Goal: Information Seeking & Learning: Learn about a topic

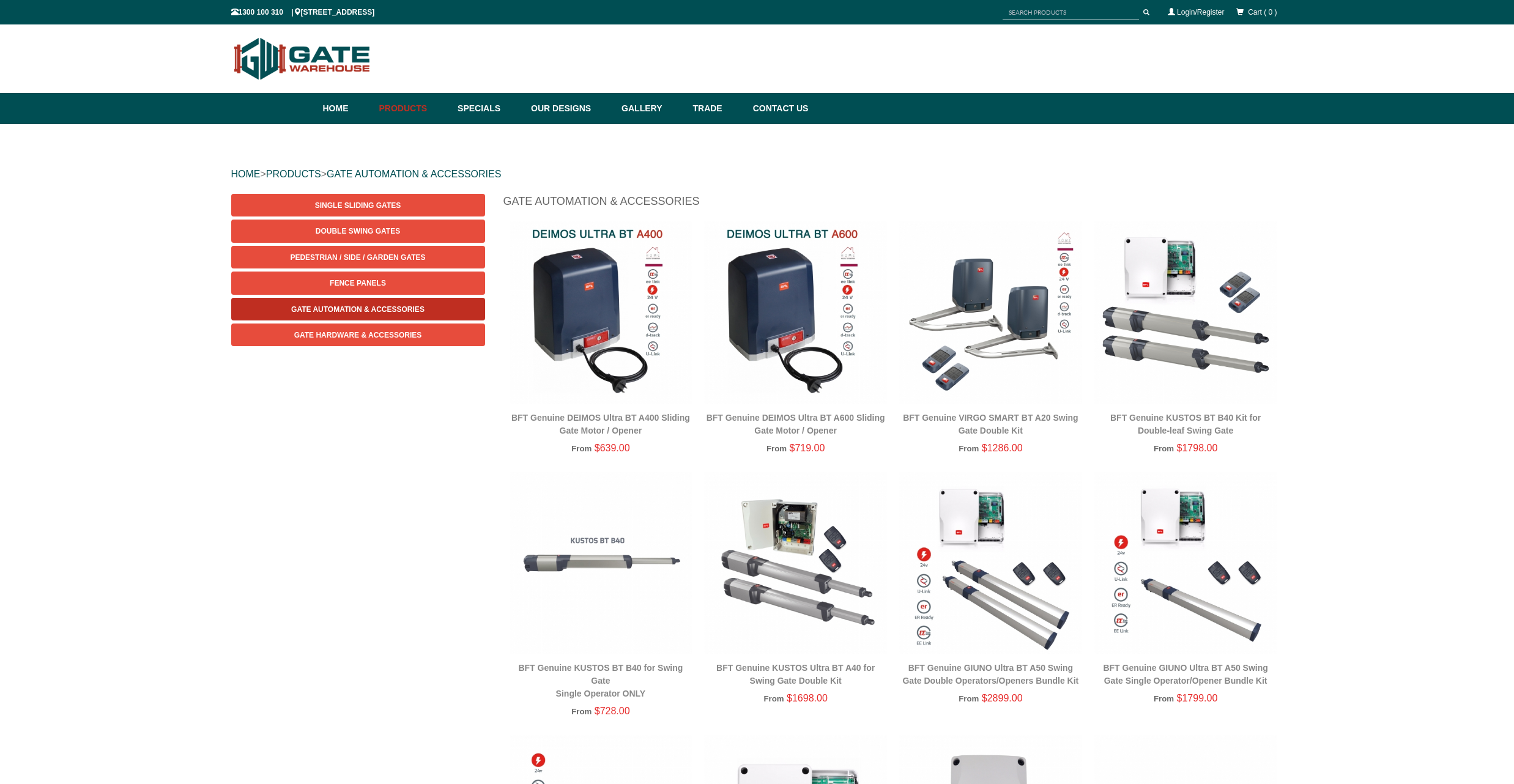
click at [398, 310] on span "Gate Automation & Accessories" at bounding box center [357, 309] width 133 height 9
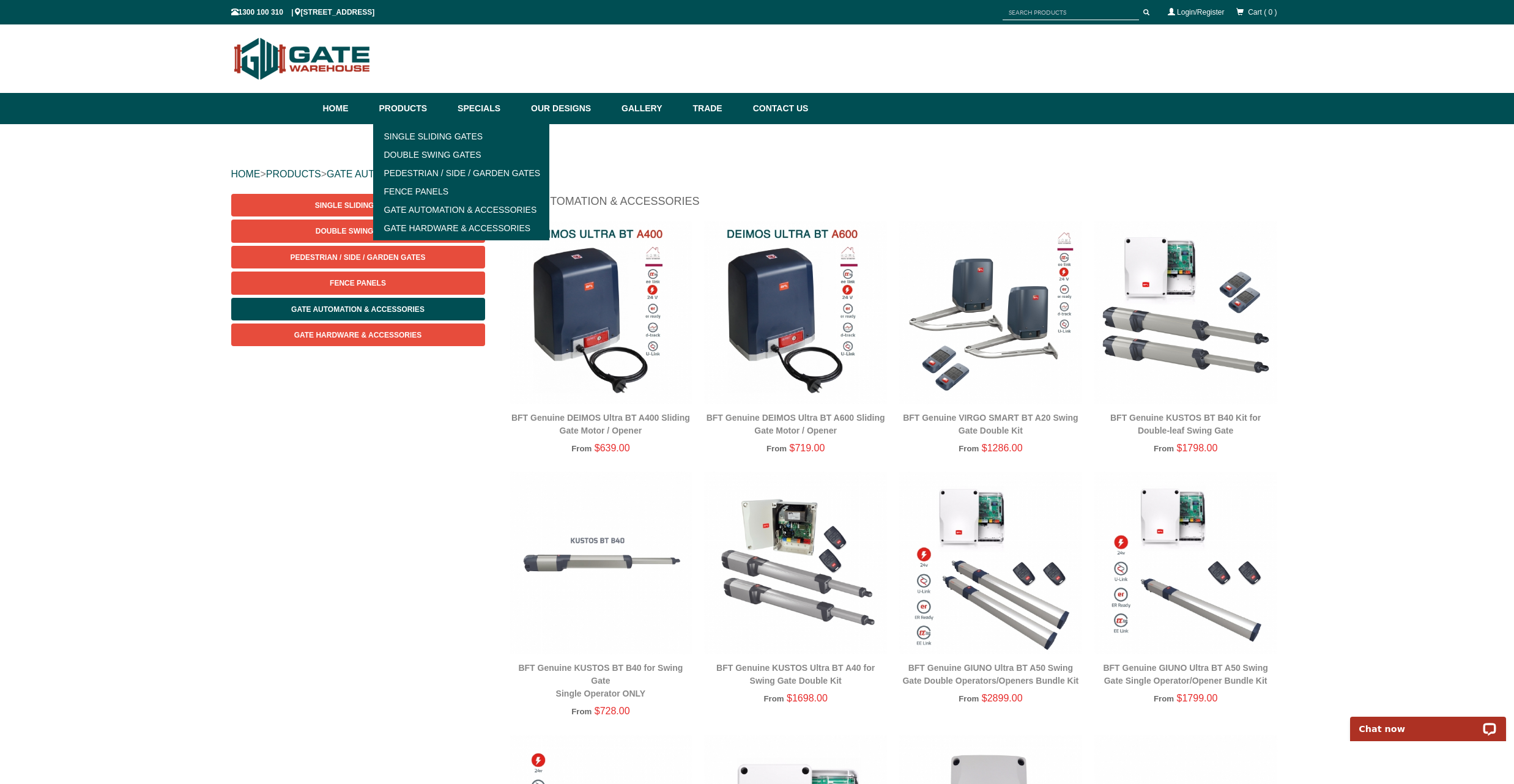
click at [409, 111] on link "Products" at bounding box center [412, 108] width 79 height 31
click at [406, 111] on link "Products" at bounding box center [412, 108] width 79 height 31
click at [406, 139] on link "Single Sliding Gates" at bounding box center [462, 136] width 169 height 18
click at [405, 137] on link "Single Sliding Gates" at bounding box center [462, 136] width 169 height 18
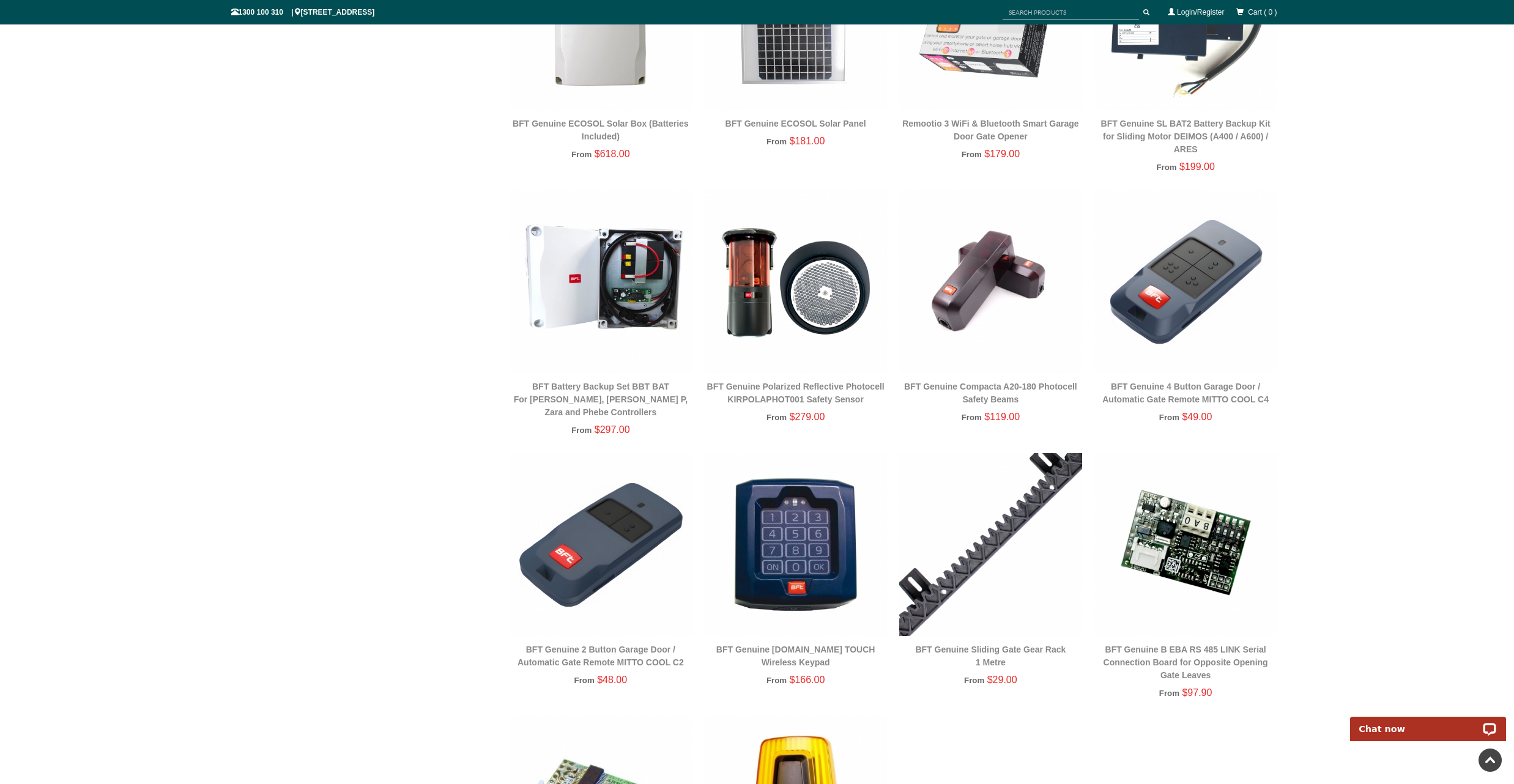
scroll to position [1071, 0]
click at [1387, 290] on div "HOME > PRODUCTS > GATE AUTOMATION & ACCESSORIES Single Sliding Gates Double Swi…" at bounding box center [757, 30] width 1514 height 1956
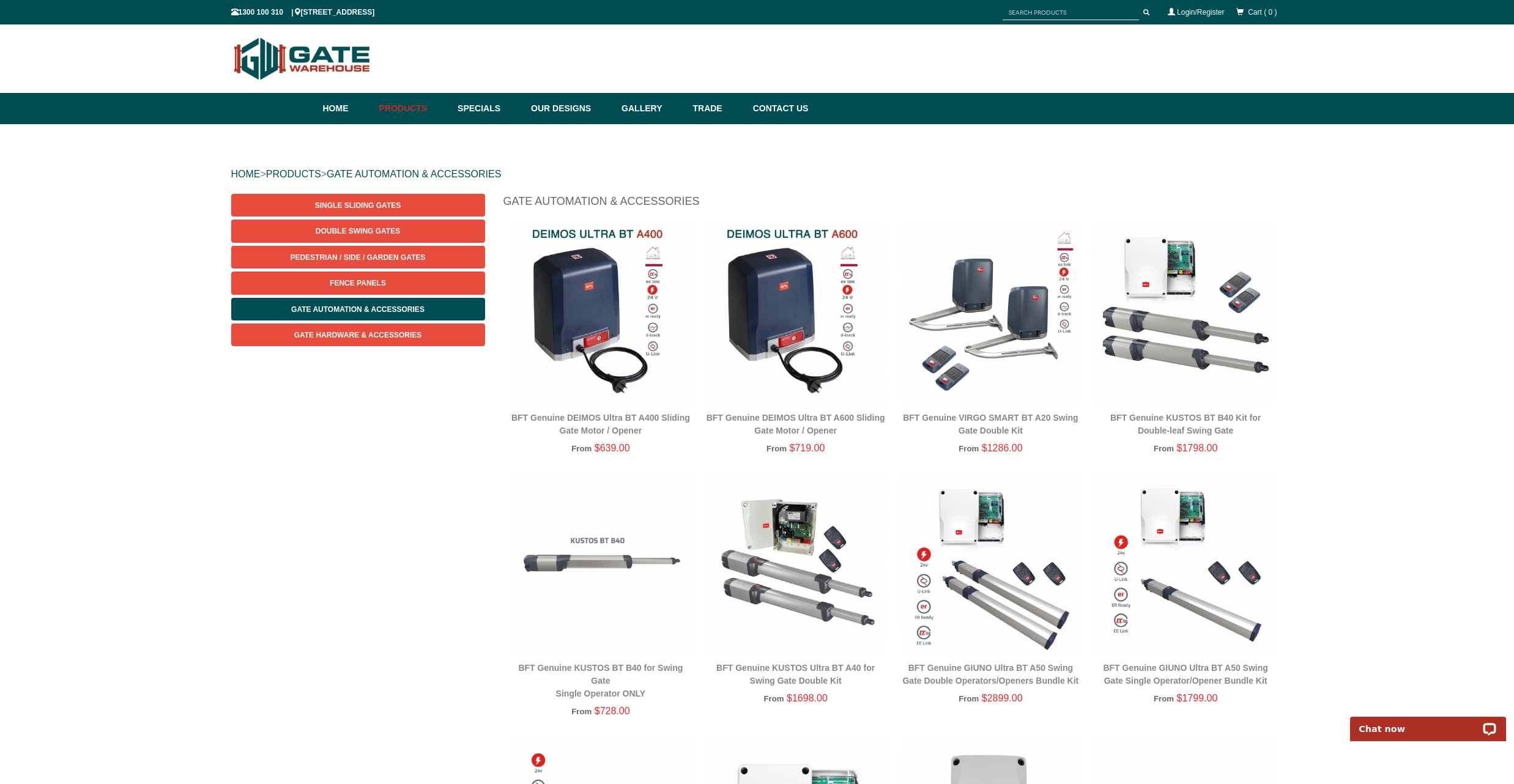
scroll to position [0, 0]
click at [787, 319] on img at bounding box center [795, 313] width 183 height 183
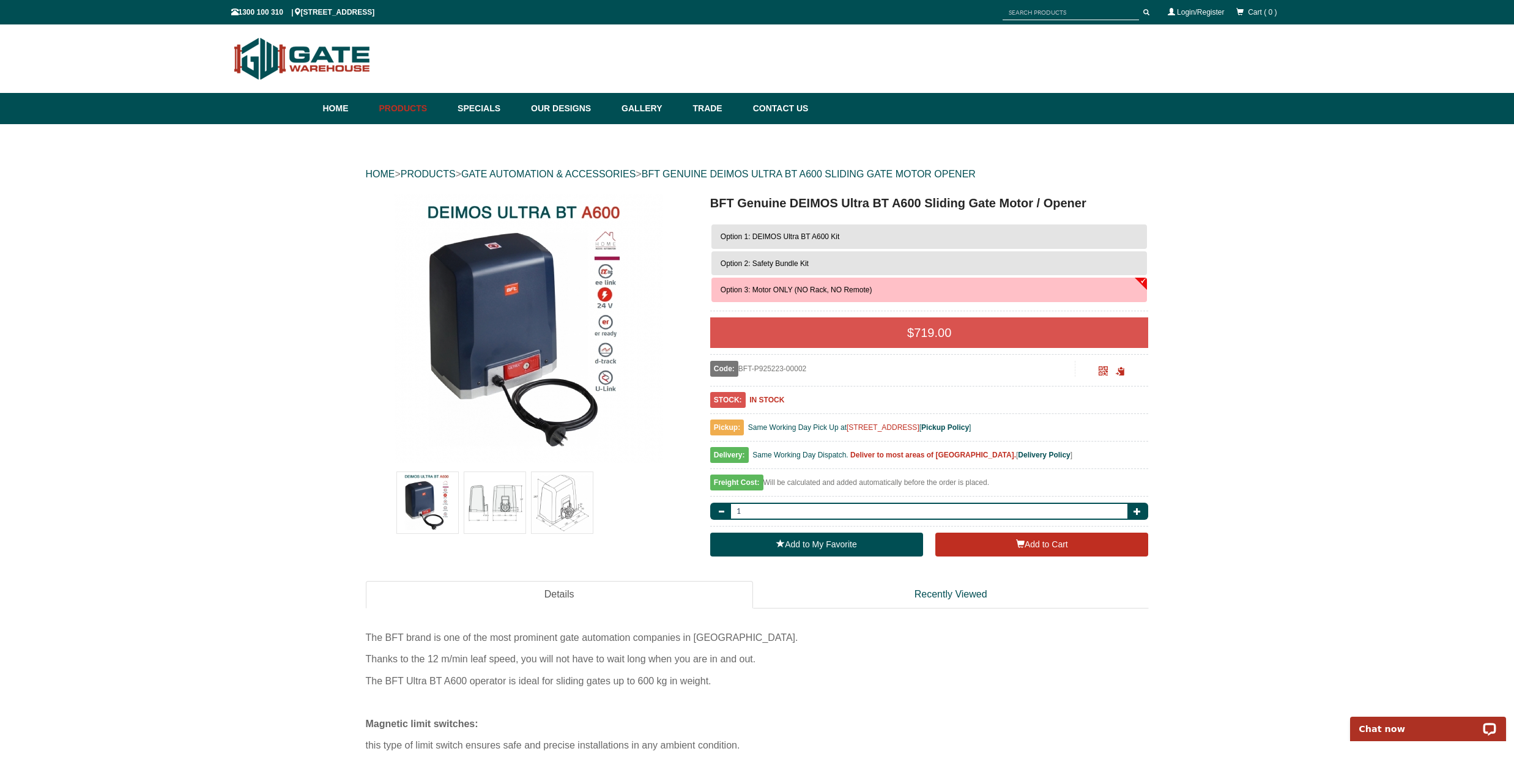
click at [491, 503] on img at bounding box center [495, 503] width 61 height 61
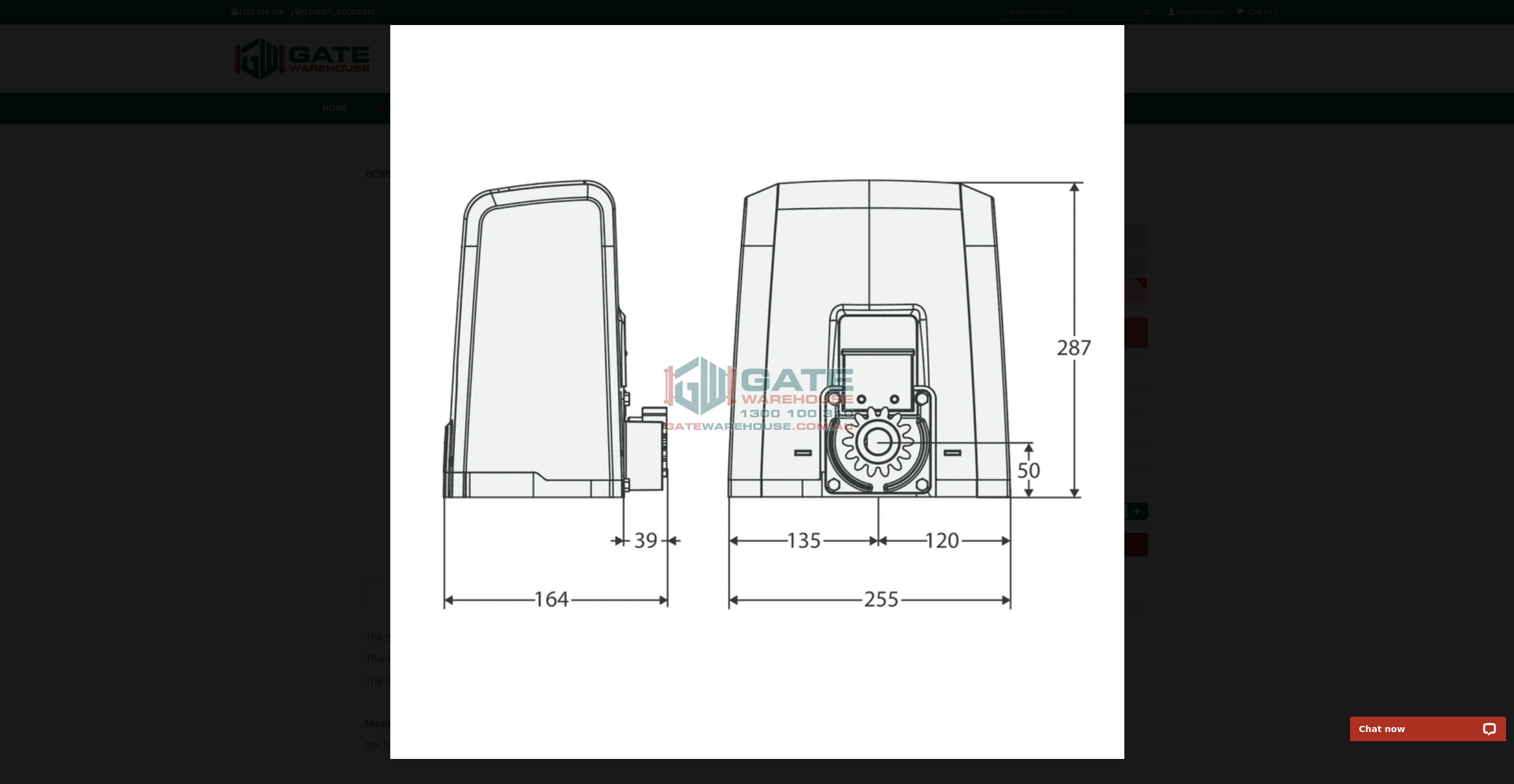
click at [1414, 401] on div at bounding box center [757, 392] width 1514 height 784
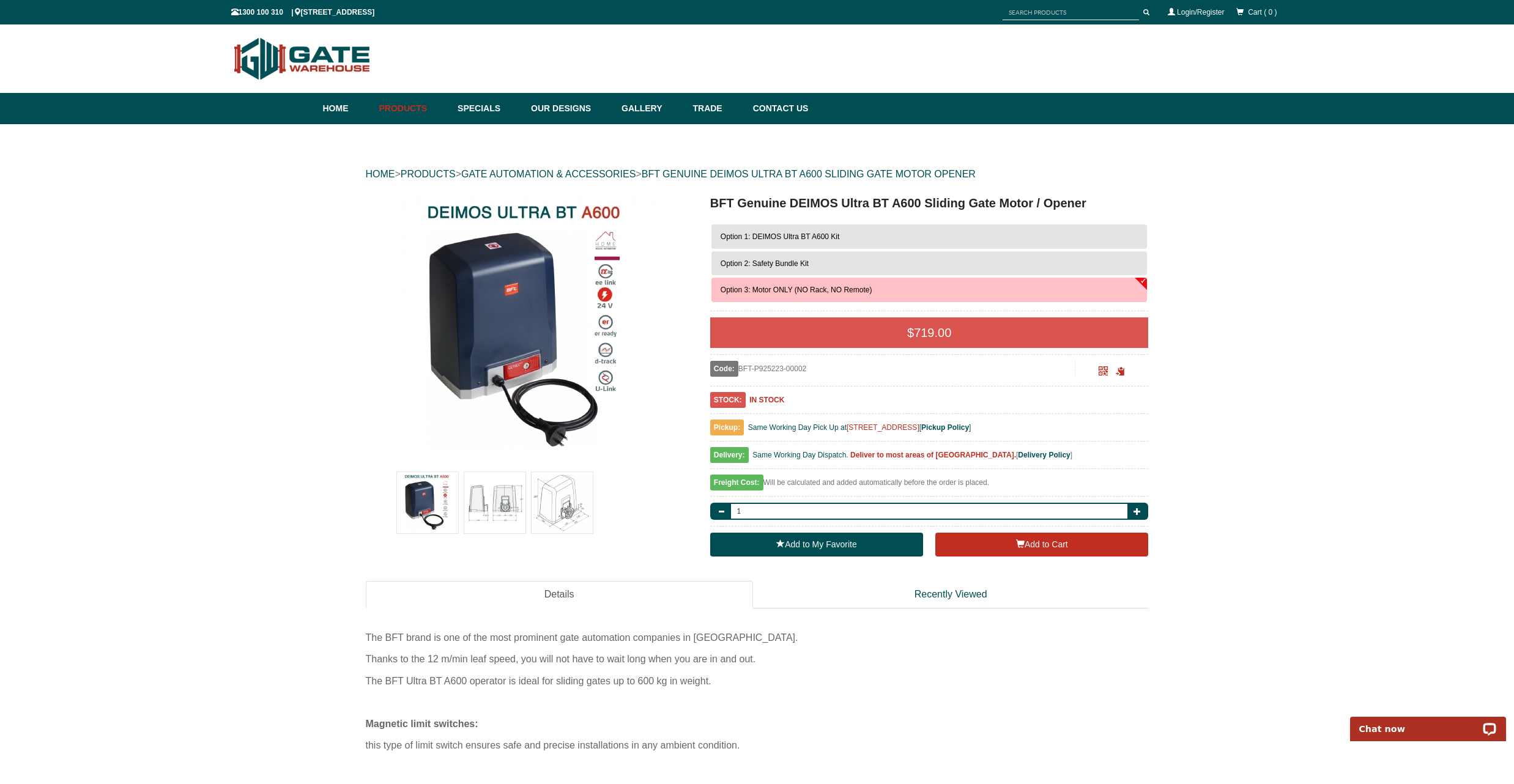
click at [1045, 13] on input "text" at bounding box center [1071, 12] width 137 height 16
type input "remoto"
click at [1146, 12] on button "submit" at bounding box center [1146, 12] width 18 height 16
click at [1146, 11] on span "submit" at bounding box center [1146, 12] width 6 height 6
click at [504, 783] on html "Home Products Specials Our Designs Gallery Trade Contact Us Products Single Sli…" at bounding box center [757, 392] width 1514 height 784
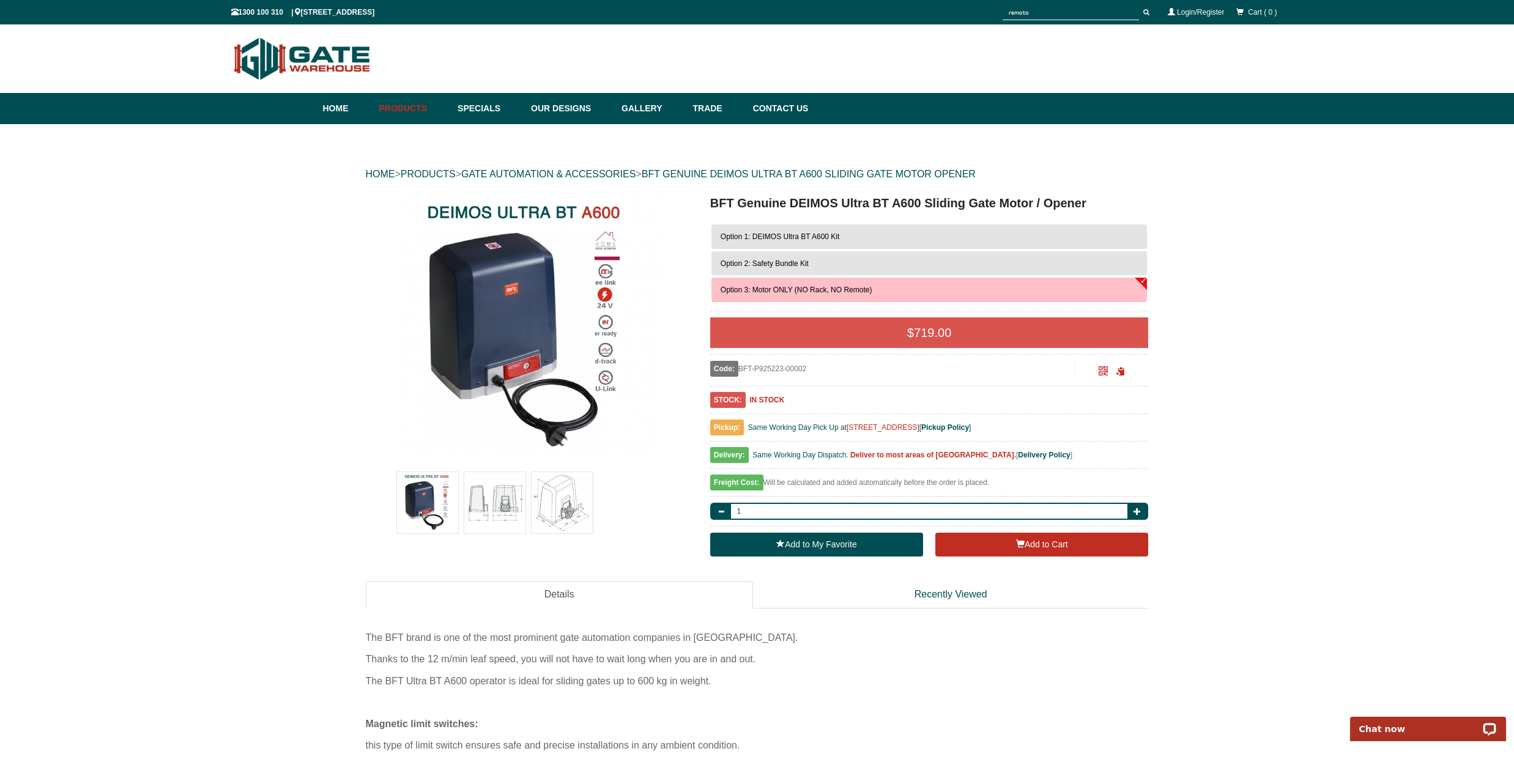
click at [1047, 11] on input "remoto" at bounding box center [1071, 12] width 137 height 16
click at [1134, 16] on input "remoto" at bounding box center [1071, 12] width 137 height 16
click at [1037, 13] on input "remoto" at bounding box center [1071, 12] width 137 height 16
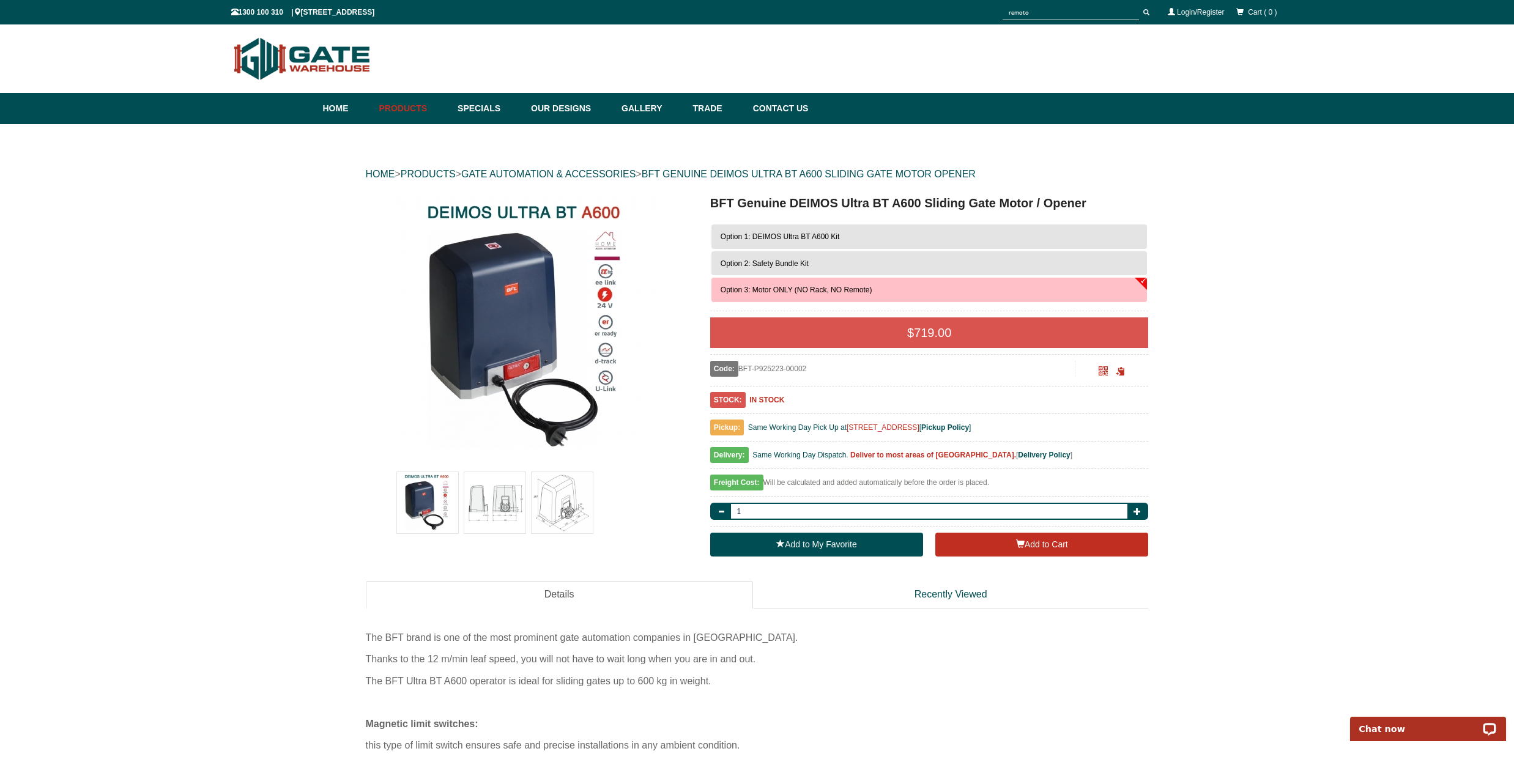
click at [1032, 13] on input "remoto" at bounding box center [1071, 12] width 137 height 16
click at [334, 120] on link "Home" at bounding box center [348, 108] width 50 height 31
click at [1071, 16] on input "remoto" at bounding box center [1071, 12] width 137 height 16
click at [1013, 16] on input "remoto" at bounding box center [1071, 12] width 137 height 16
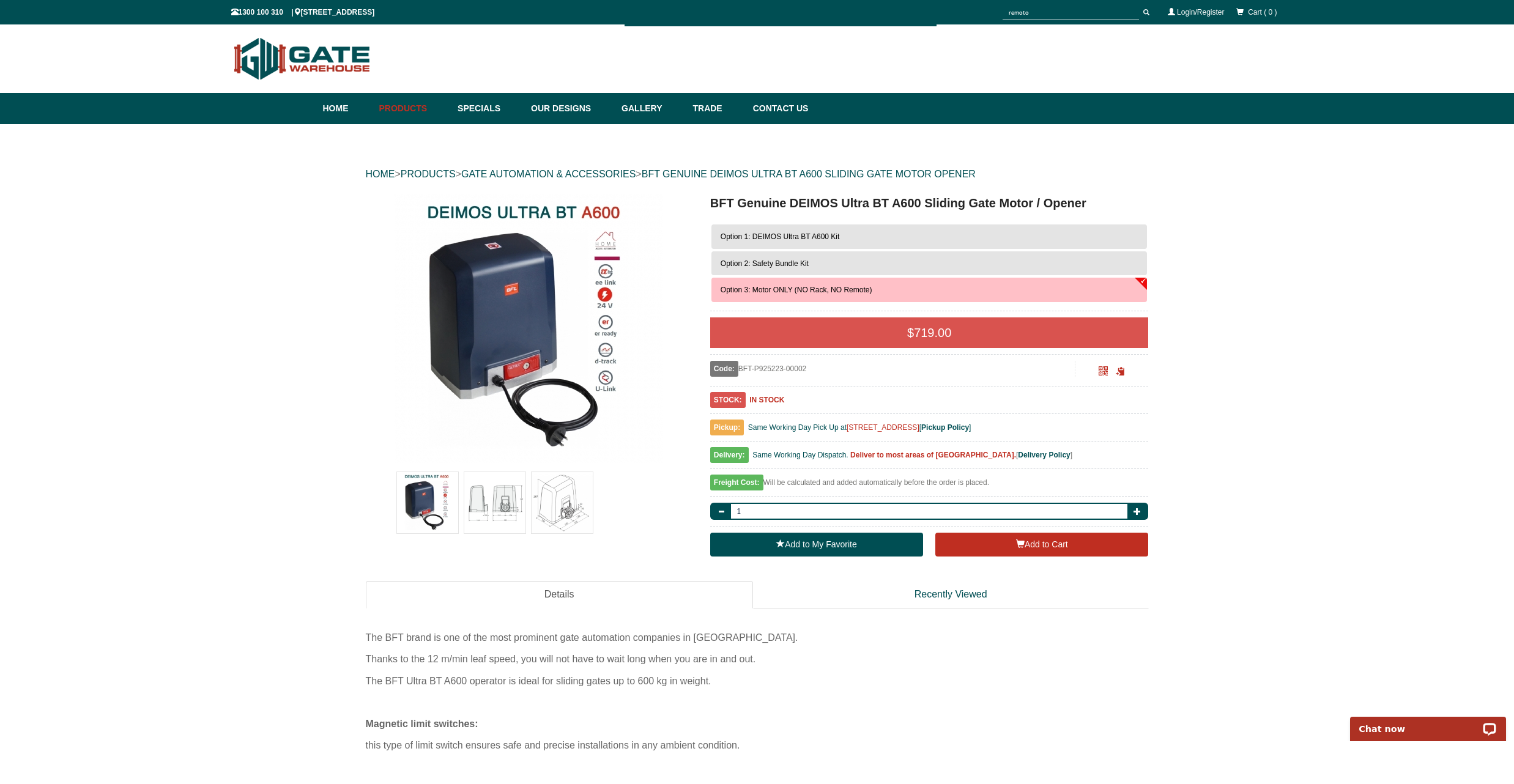
click at [1013, 16] on input "remoto" at bounding box center [1071, 12] width 137 height 16
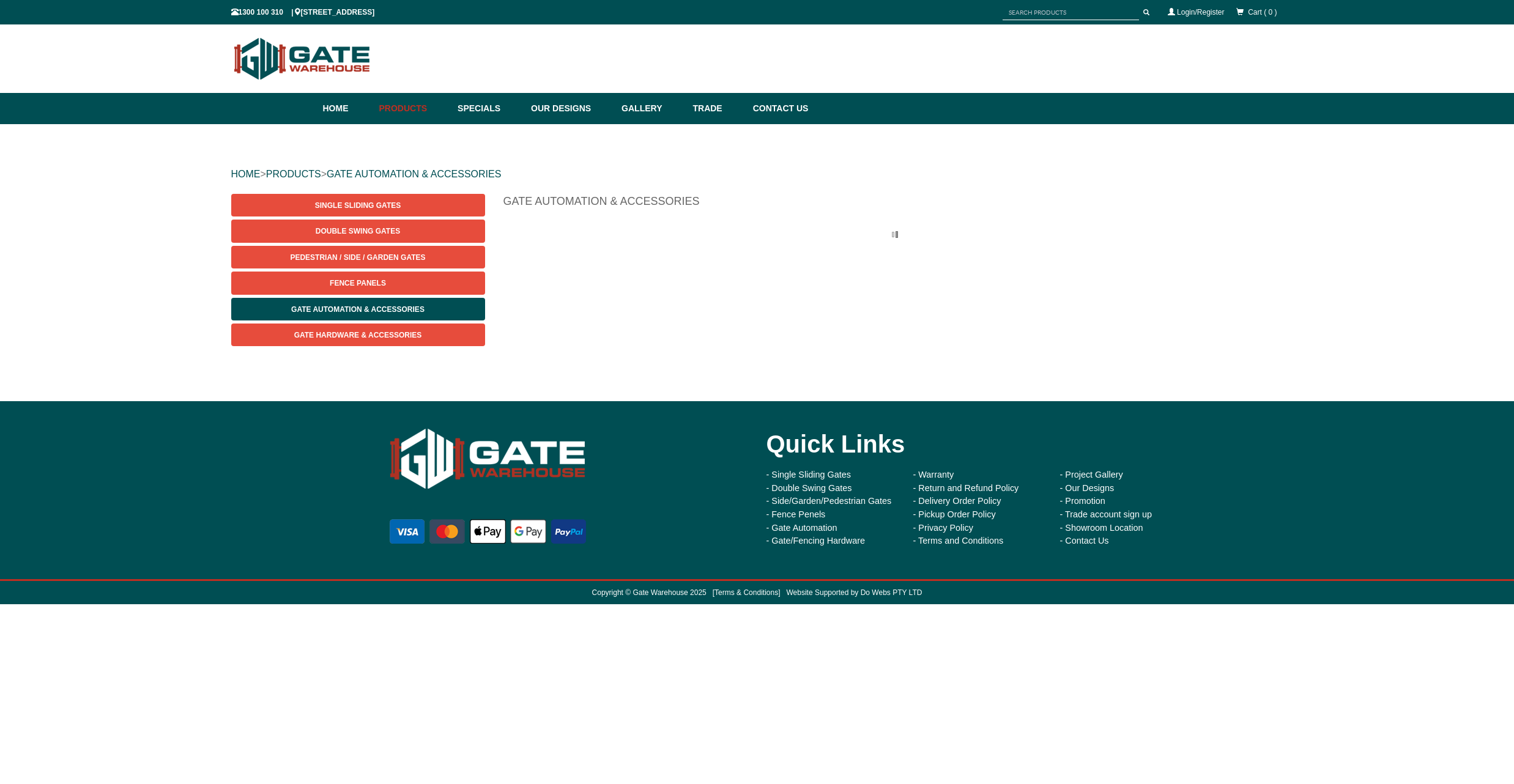
click at [1031, 20] on div at bounding box center [1079, 12] width 153 height 22
click at [1023, 13] on input "text" at bounding box center [1071, 12] width 137 height 16
click at [1023, 13] on input "remoo" at bounding box center [1071, 12] width 137 height 16
click at [1048, 15] on input "remoo" at bounding box center [1071, 12] width 137 height 16
type input "remoo"
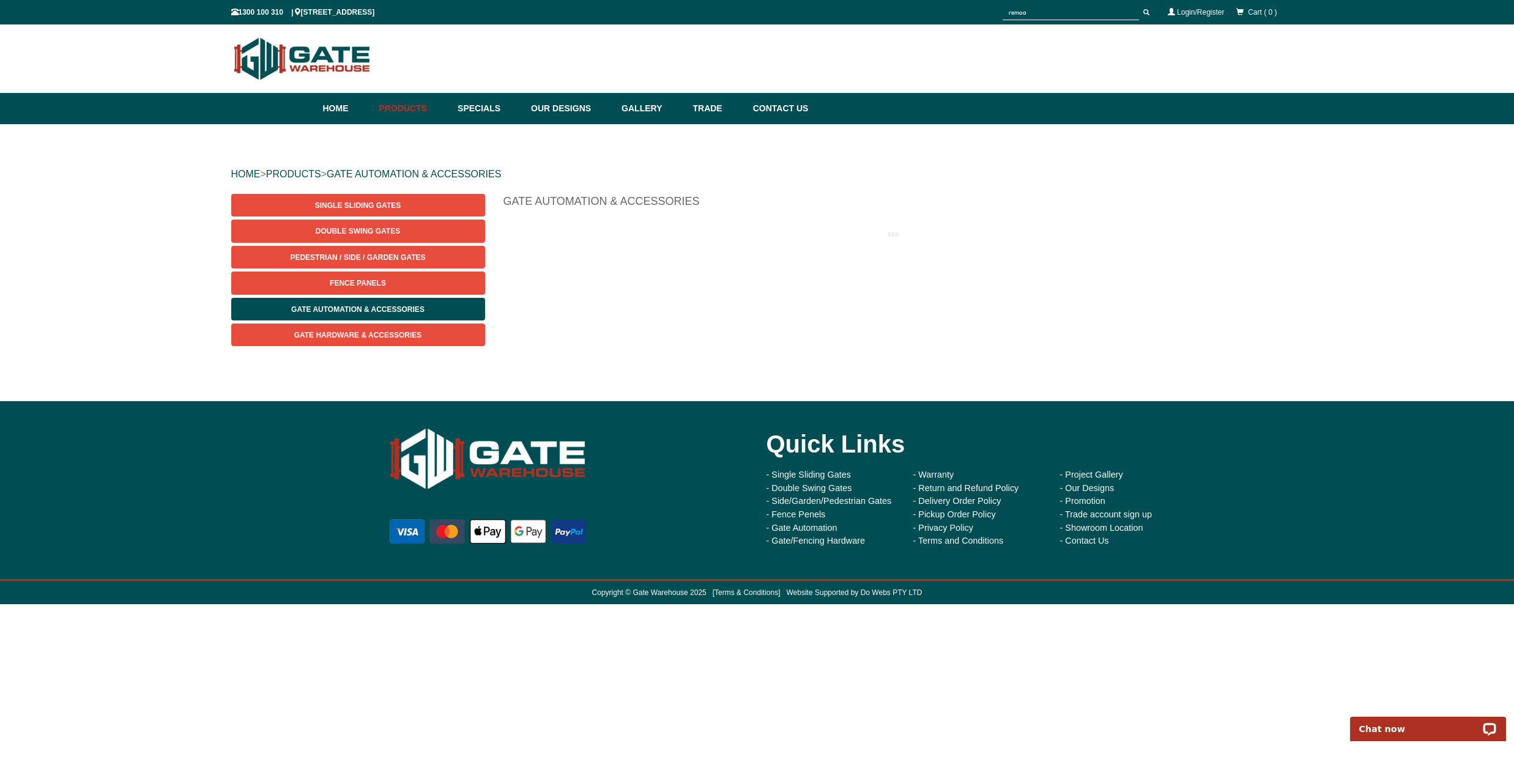
click at [1146, 12] on button "submit" at bounding box center [1146, 12] width 18 height 16
click at [1144, 13] on span "submit" at bounding box center [1146, 12] width 6 height 6
